Goal: Information Seeking & Learning: Learn about a topic

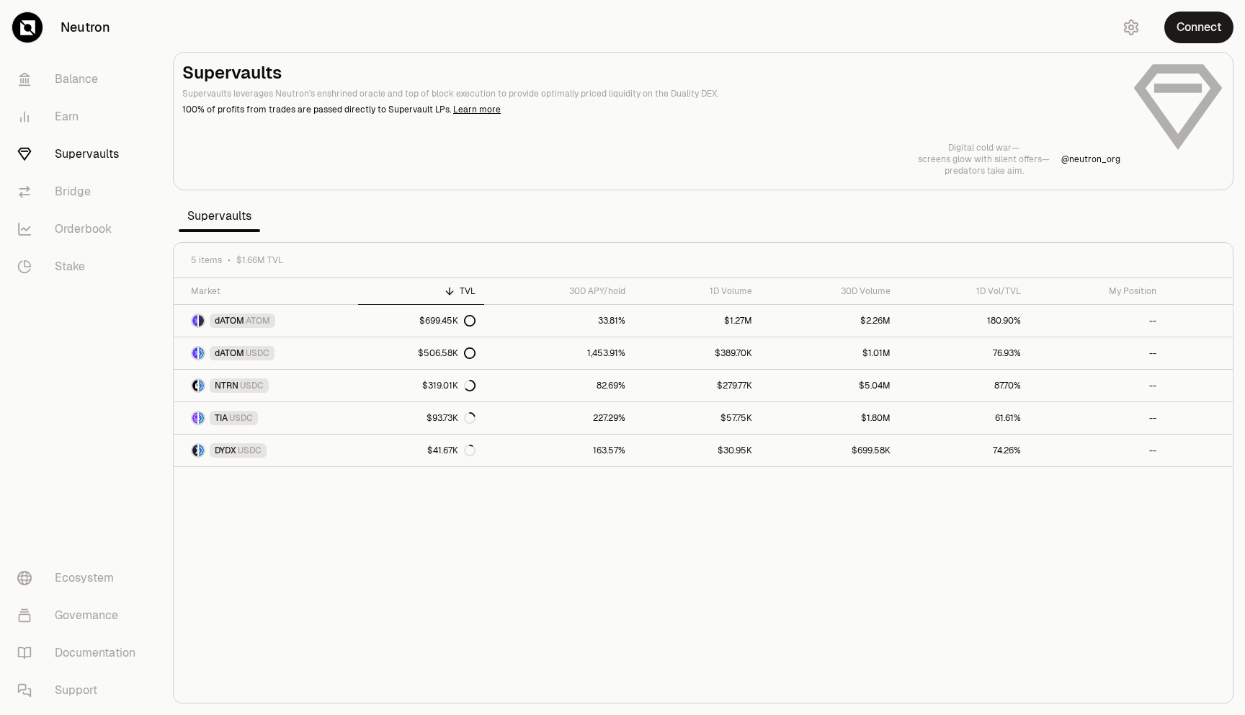
scroll to position [563, 0]
click at [86, 68] on link "Balance" at bounding box center [81, 79] width 150 height 37
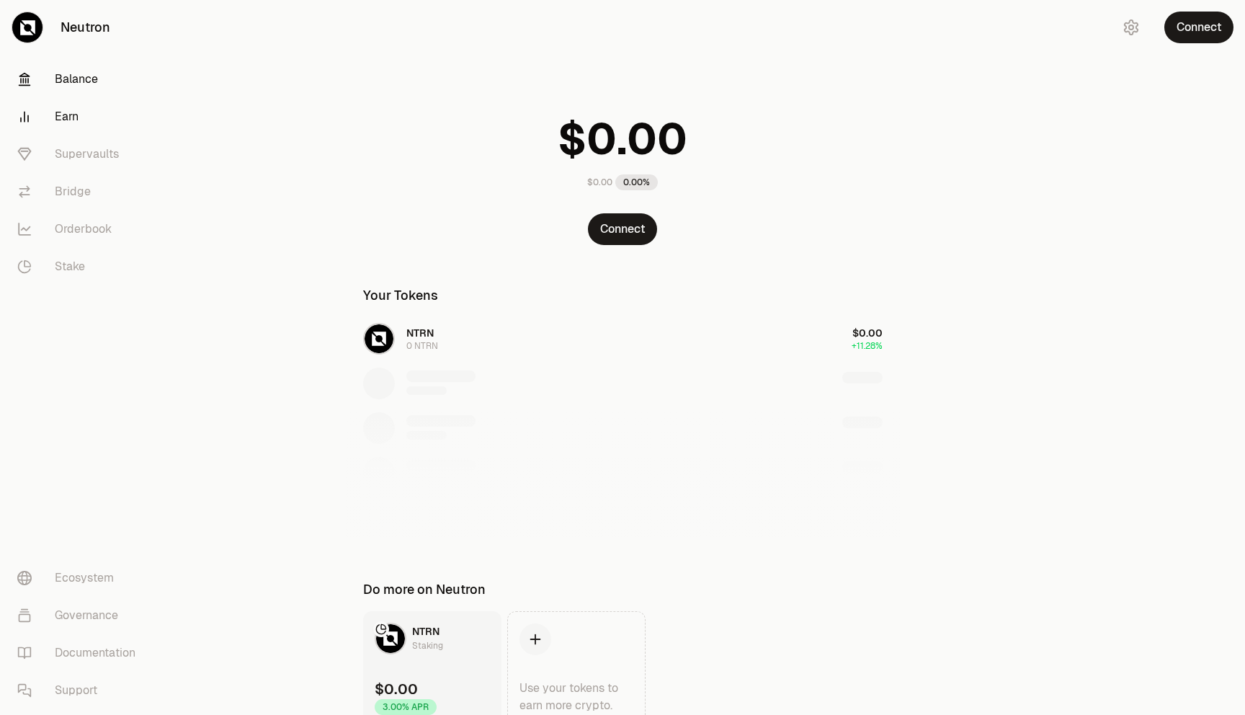
click at [72, 110] on link "Earn" at bounding box center [81, 116] width 150 height 37
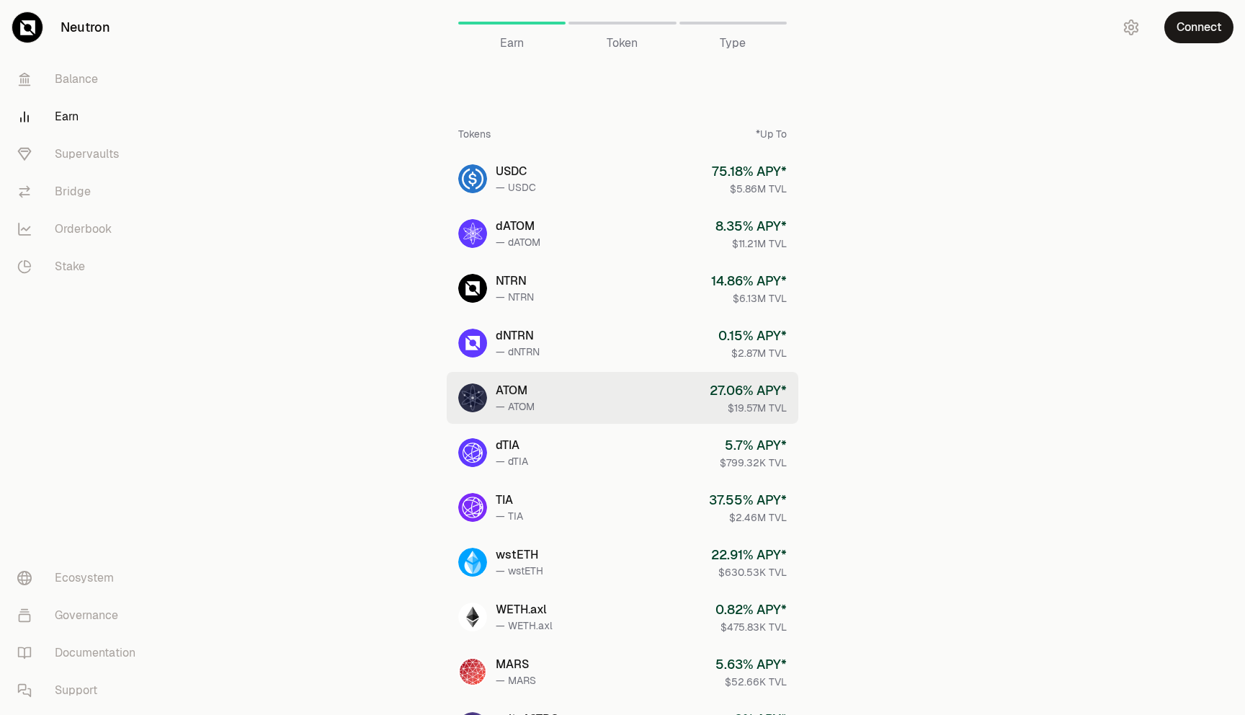
click at [632, 400] on link "ATOM — ATOM 27.06 % APY* $19.57M TVL" at bounding box center [623, 398] width 352 height 52
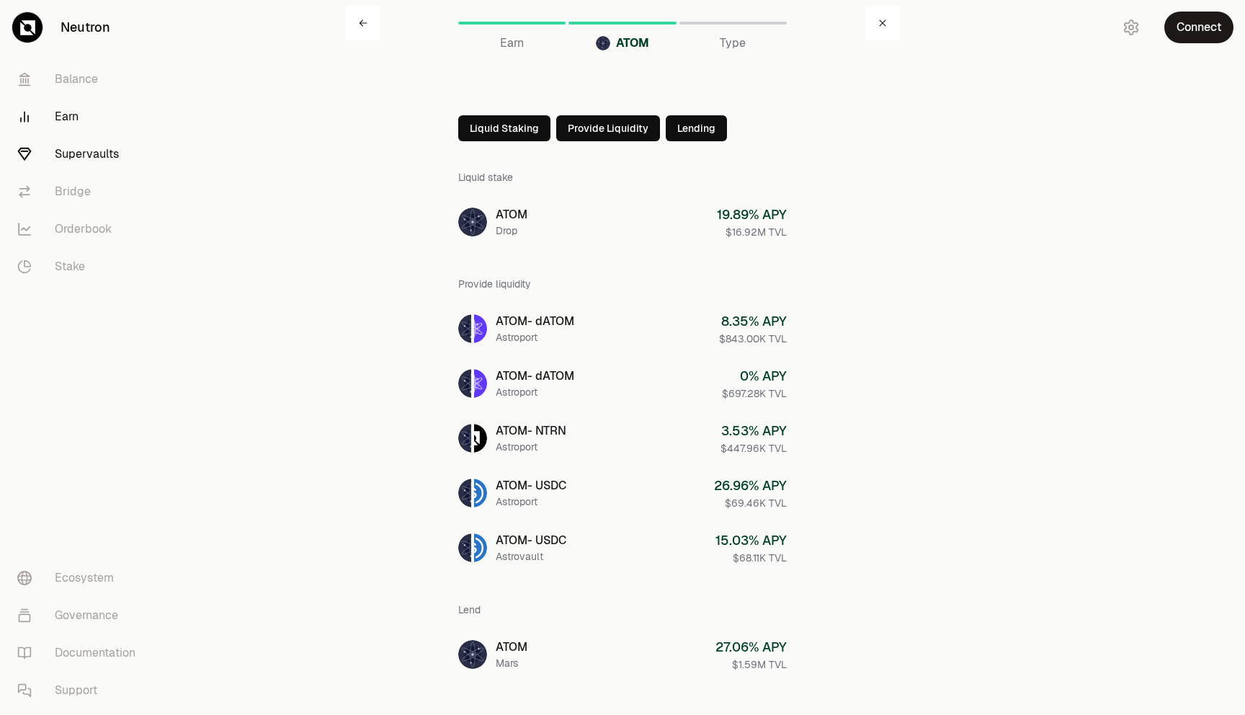
click at [73, 151] on link "Supervaults" at bounding box center [81, 153] width 150 height 37
